Goal: Information Seeking & Learning: Learn about a topic

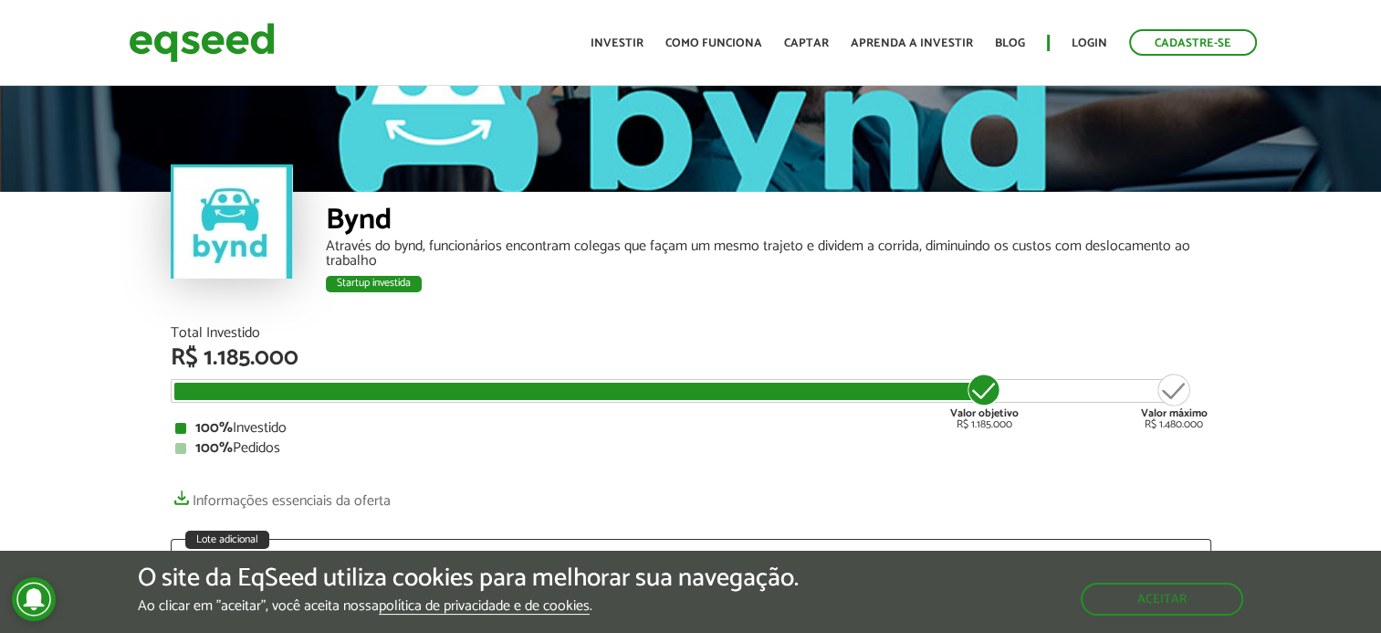
drag, startPoint x: 237, startPoint y: 207, endPoint x: 820, endPoint y: 303, distance: 590.4
click at [820, 303] on div "Bynd Através do bynd, funcionários encontram colegas que façam um mesmo trajeto…" at bounding box center [769, 259] width 886 height 134
click at [431, 133] on div at bounding box center [690, 137] width 1381 height 110
drag, startPoint x: 258, startPoint y: 209, endPoint x: 954, endPoint y: 257, distance: 697.4
click at [954, 257] on div "Através do bynd, funcionários encontram colegas que façam um mesmo trajeto e di…" at bounding box center [769, 253] width 886 height 29
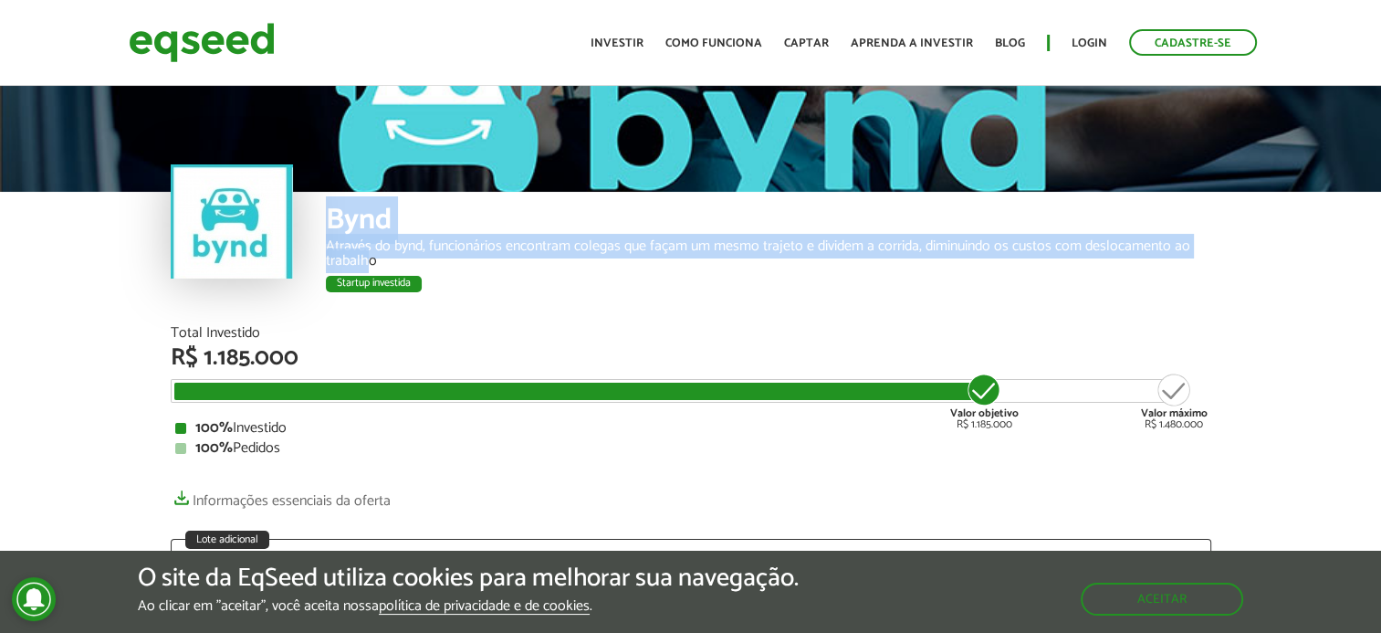
drag, startPoint x: 372, startPoint y: 260, endPoint x: 320, endPoint y: 218, distance: 66.9
click at [320, 218] on div "Bynd Através do bynd, funcionários encontram colegas que façam um mesmo trajeto…" at bounding box center [691, 259] width 1041 height 134
copy div "Bynd Através do bynd, funcionários encontram colegas que façam um mesmo trajeto…"
